Goal: Task Accomplishment & Management: Use online tool/utility

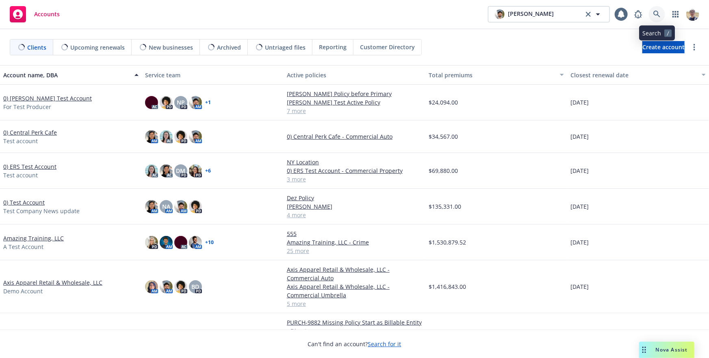
click at [657, 10] on link at bounding box center [657, 14] width 16 height 16
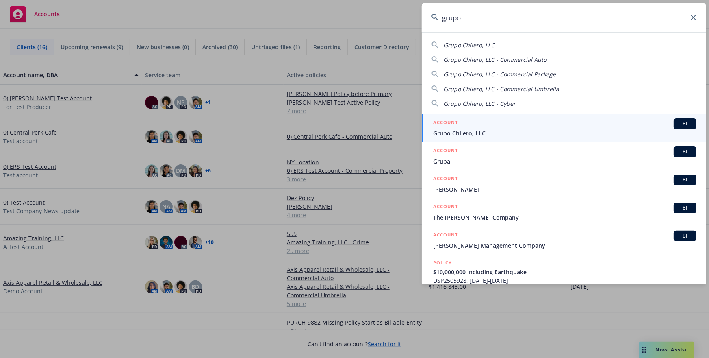
type input "grupo"
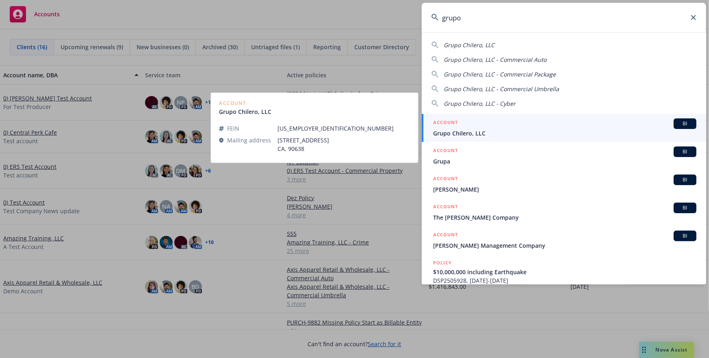
click at [517, 129] on span "Grupo Chilero, LLC" at bounding box center [564, 133] width 263 height 9
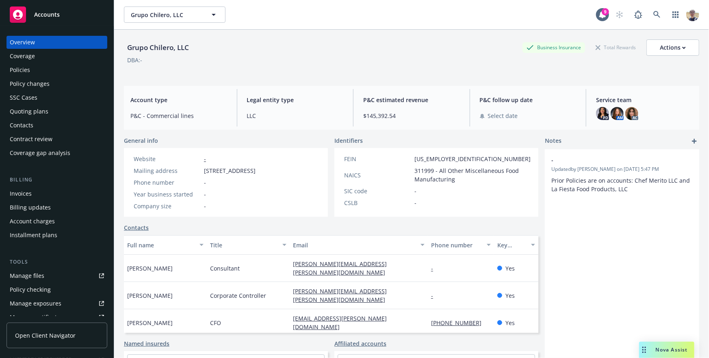
click at [381, 117] on span "$145,392.54" at bounding box center [411, 115] width 97 height 9
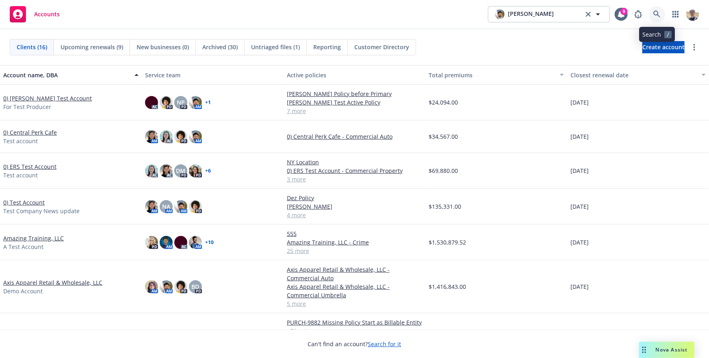
click at [653, 12] on icon at bounding box center [656, 14] width 7 height 7
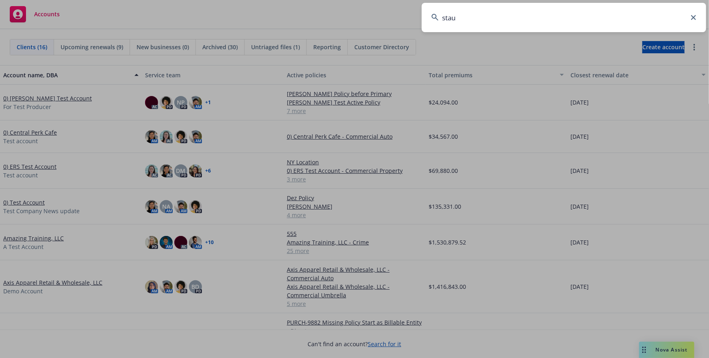
type input "staub"
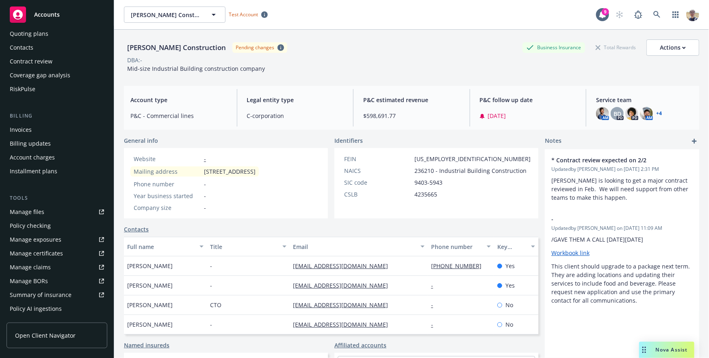
scroll to position [139, 0]
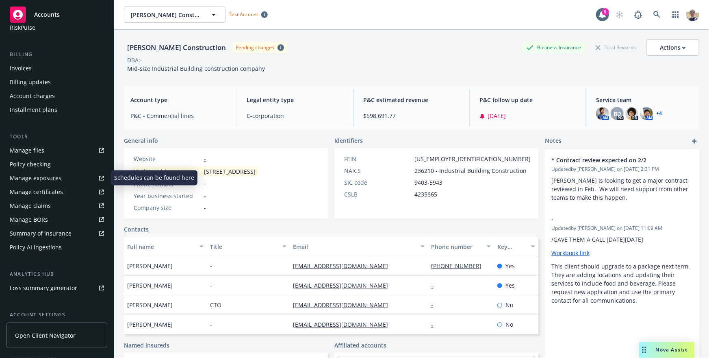
click at [59, 182] on div "Manage exposures" at bounding box center [36, 177] width 52 height 13
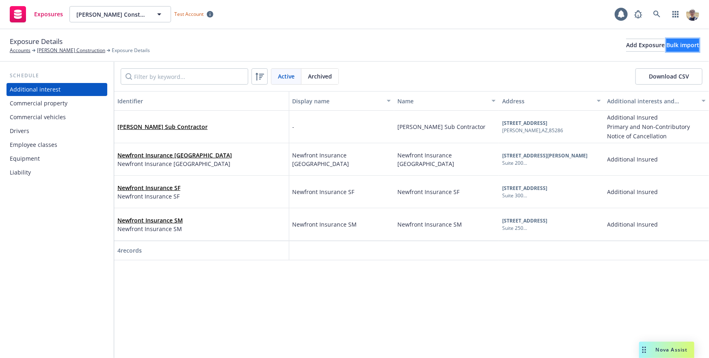
click at [666, 48] on button "Bulk import" at bounding box center [682, 45] width 33 height 13
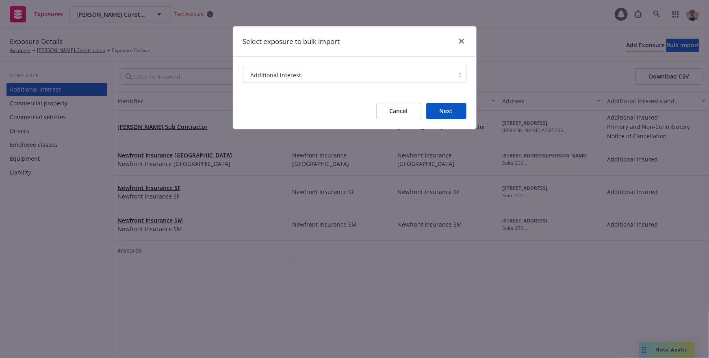
click at [319, 72] on div "Additional interest" at bounding box center [348, 75] width 202 height 9
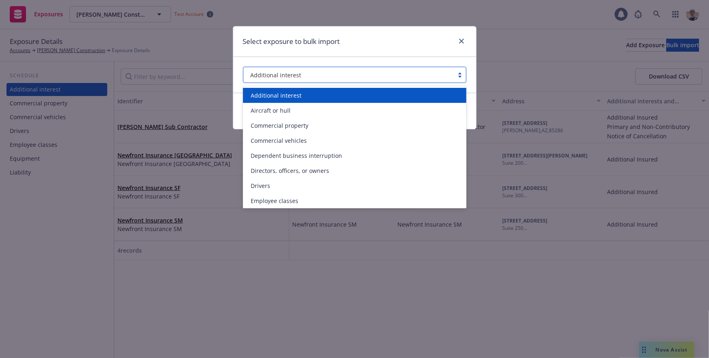
click at [290, 95] on span "Additional interest" at bounding box center [276, 95] width 51 height 9
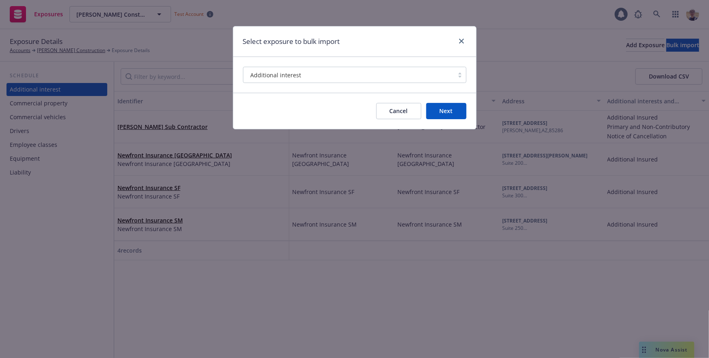
click at [445, 109] on button "Next" at bounding box center [446, 111] width 40 height 16
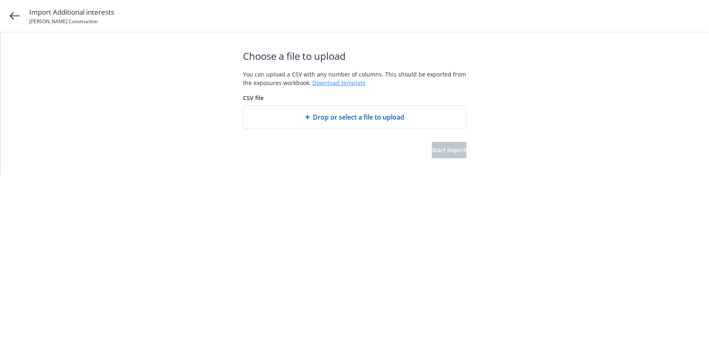
click at [329, 81] on link "Download template" at bounding box center [338, 83] width 53 height 8
